Goal: Complete application form

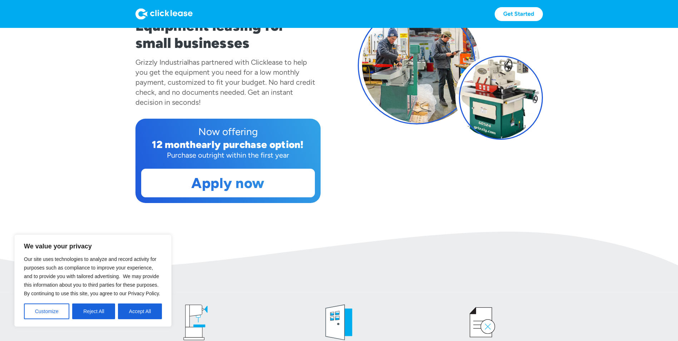
scroll to position [107, 0]
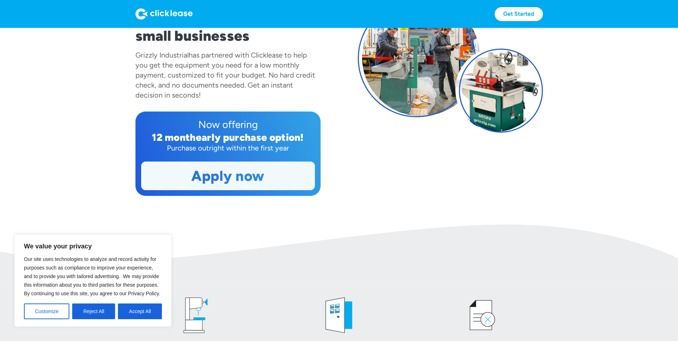
click at [258, 172] on link "Apply now" at bounding box center [228, 176] width 173 height 28
